Goal: Information Seeking & Learning: Learn about a topic

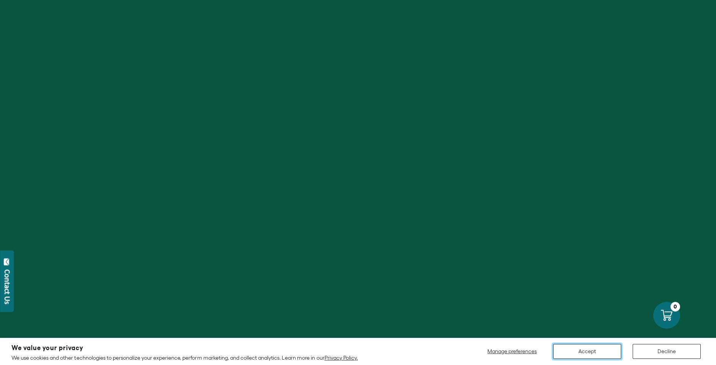
click at [596, 349] on button "Accept" at bounding box center [587, 351] width 68 height 15
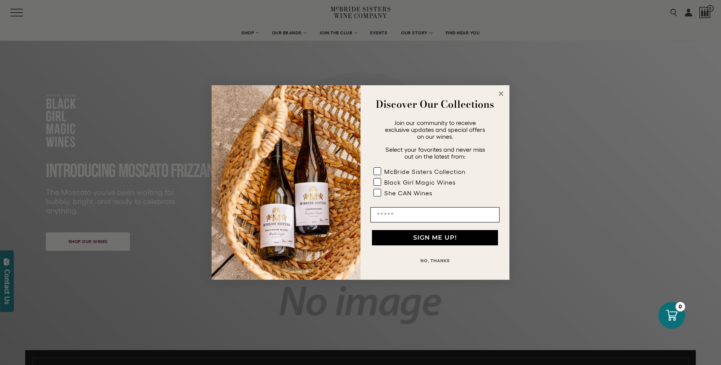
click at [502, 92] on circle "Close dialog" at bounding box center [501, 93] width 9 height 9
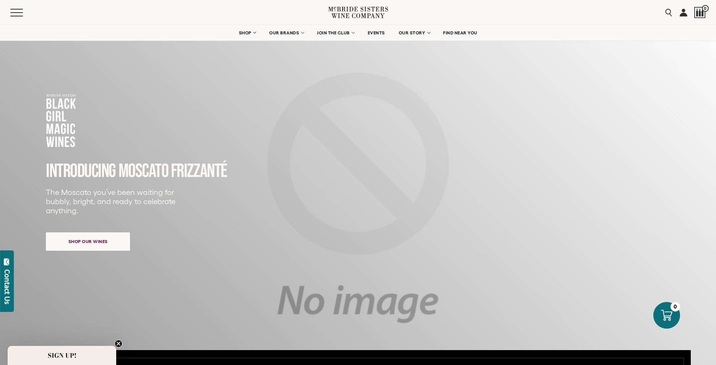
click at [433, 128] on div "INTRODUCING MOSCATO FRIZZANTé The Moscato you’ve been waiting for bubbly, brigh…" at bounding box center [358, 206] width 624 height 226
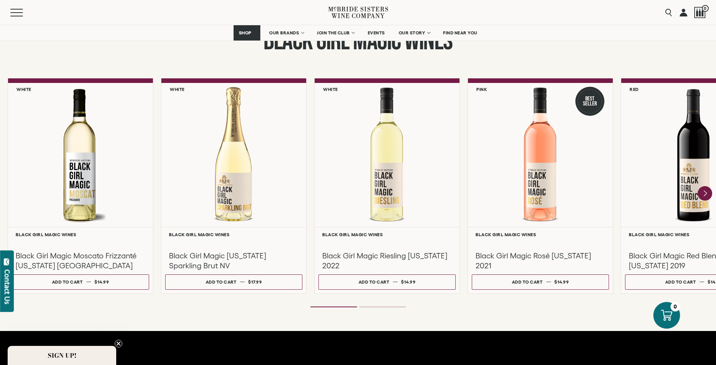
scroll to position [650, 0]
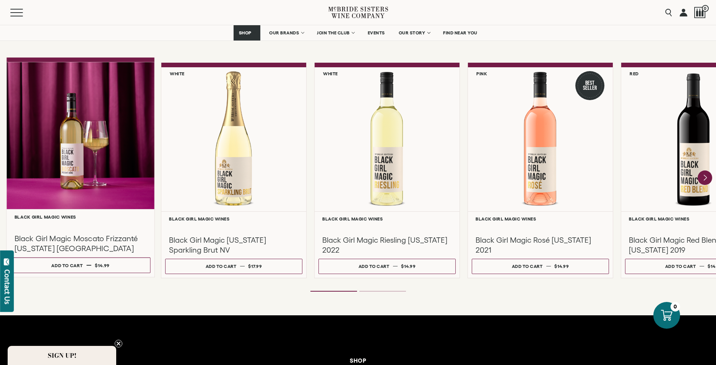
click at [97, 146] on div at bounding box center [80, 135] width 148 height 147
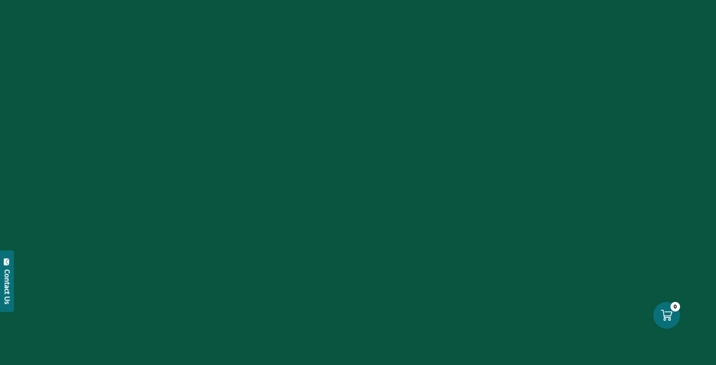
scroll to position [38, 0]
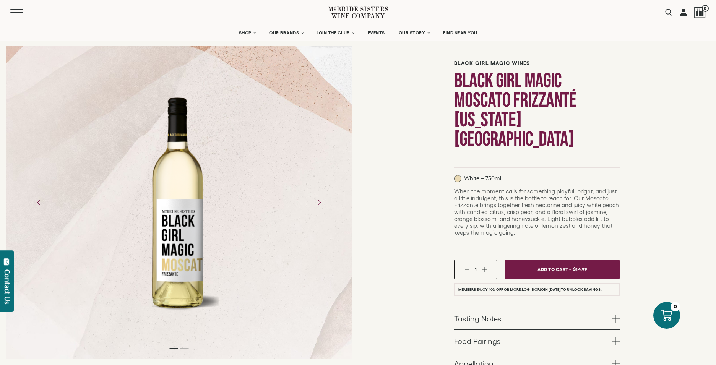
click at [576, 307] on link "Tasting Notes" at bounding box center [536, 318] width 165 height 22
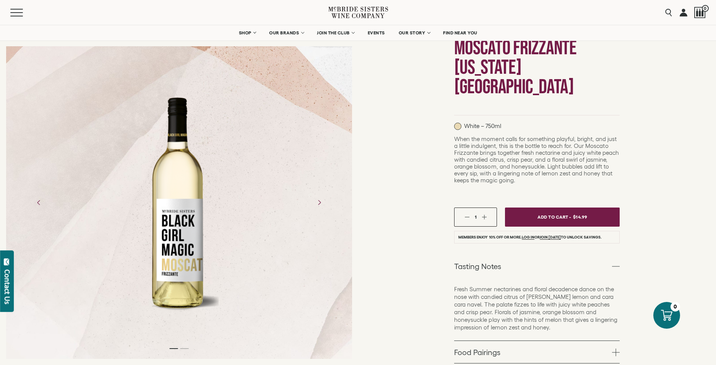
scroll to position [191, 0]
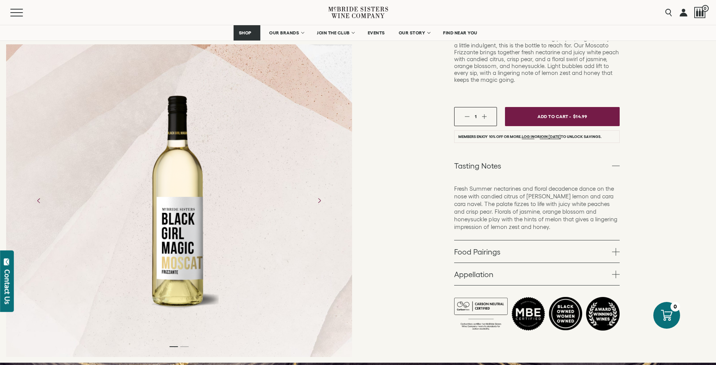
click at [552, 240] on link "Food Pairings" at bounding box center [536, 251] width 165 height 22
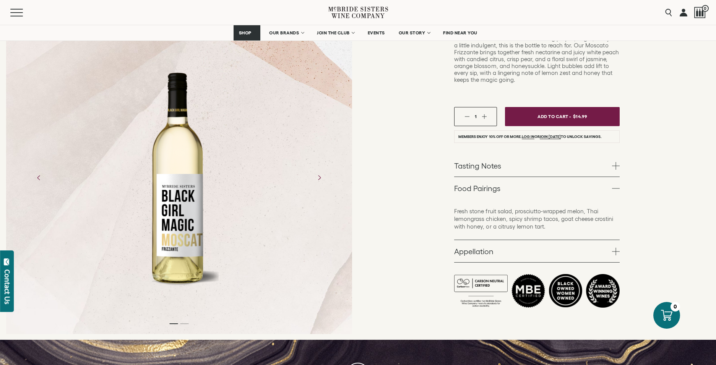
click at [552, 240] on link "Appellation" at bounding box center [536, 251] width 165 height 22
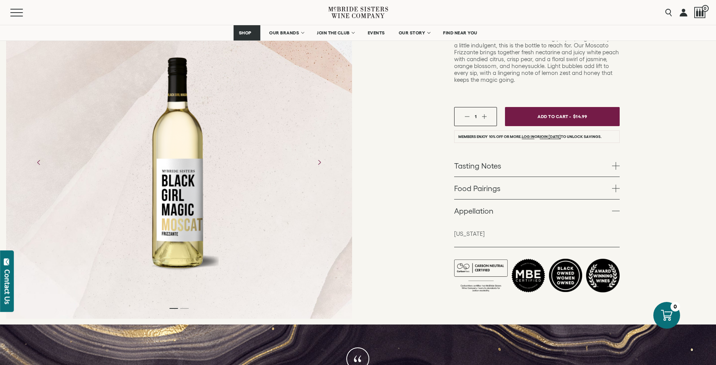
click at [536, 154] on link "Tasting Notes" at bounding box center [536, 165] width 165 height 22
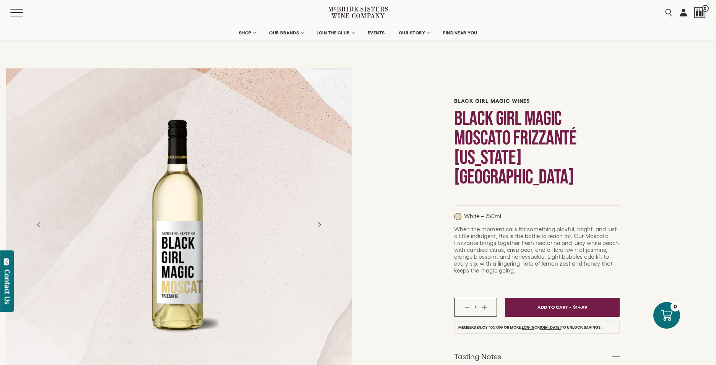
scroll to position [0, 0]
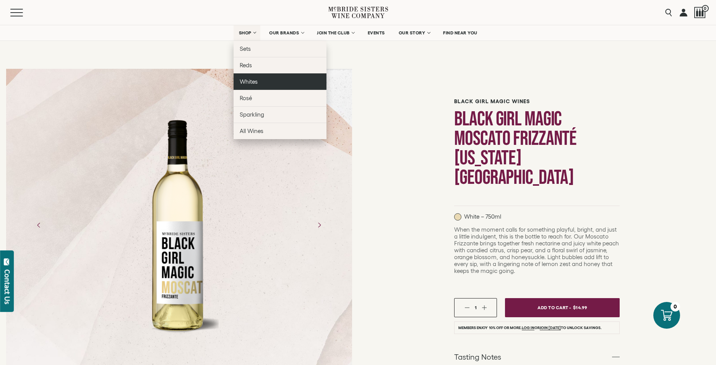
click at [247, 81] on span "Whites" at bounding box center [249, 81] width 18 height 6
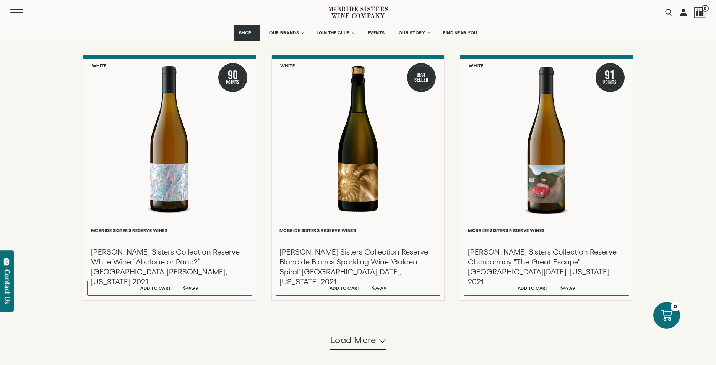
scroll to position [611, 0]
